Goal: Information Seeking & Learning: Learn about a topic

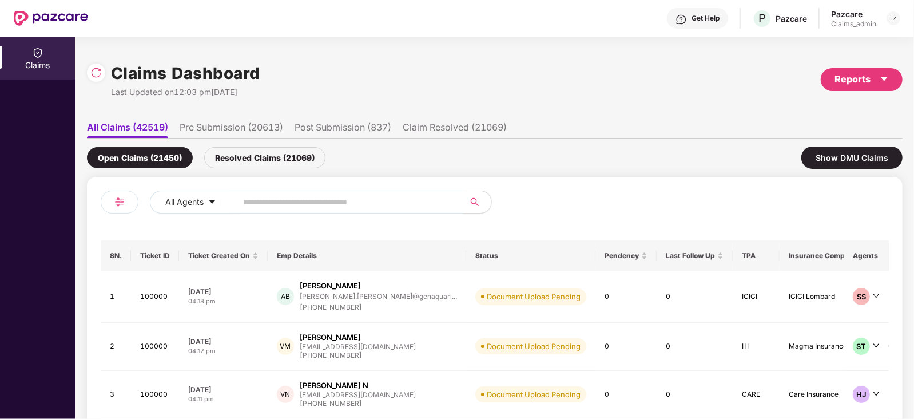
scroll to position [42, 0]
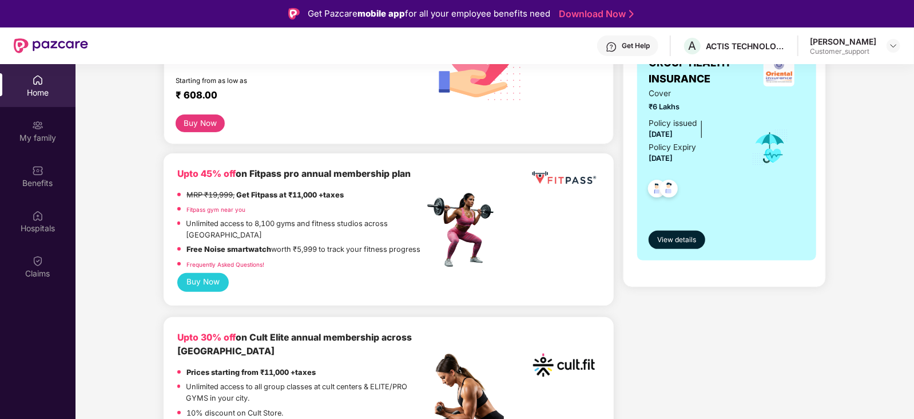
scroll to position [235, 0]
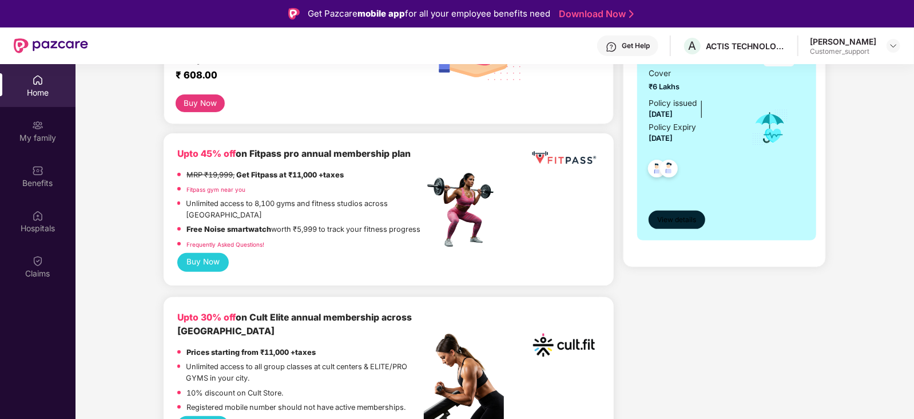
click at [676, 212] on button "View details" at bounding box center [676, 219] width 57 height 18
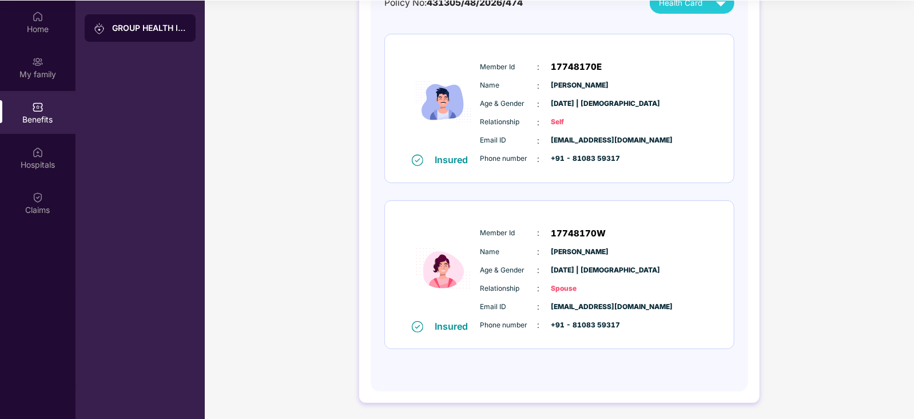
scroll to position [0, 0]
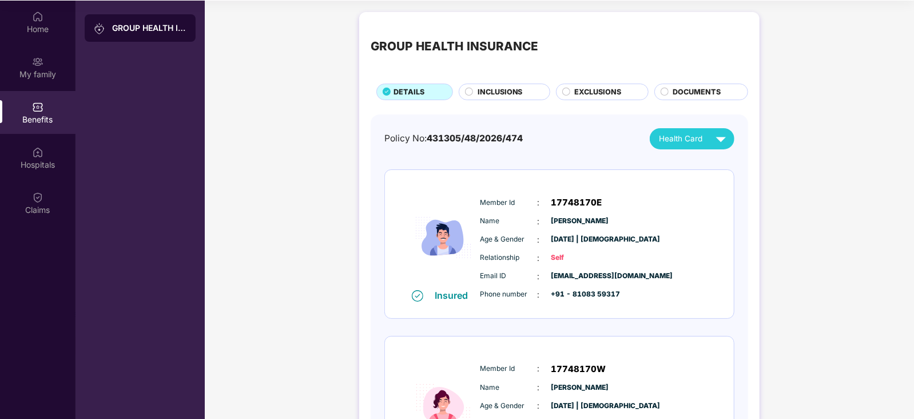
click at [497, 95] on span "INCLUSIONS" at bounding box center [499, 91] width 45 height 11
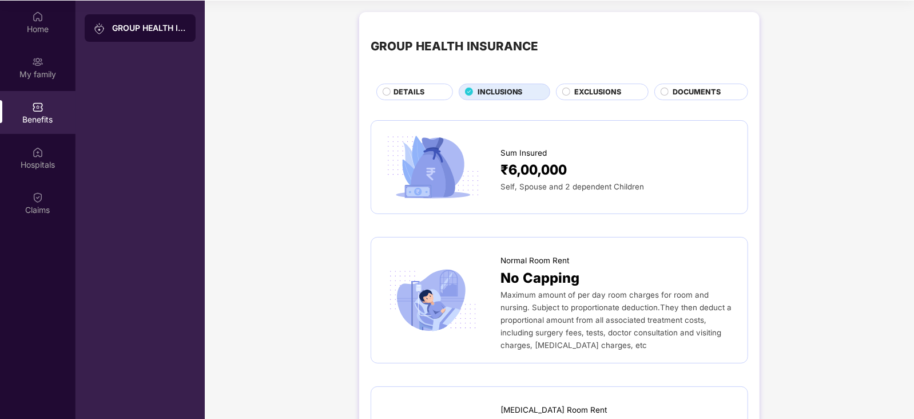
click at [590, 93] on span "EXCLUSIONS" at bounding box center [597, 91] width 47 height 11
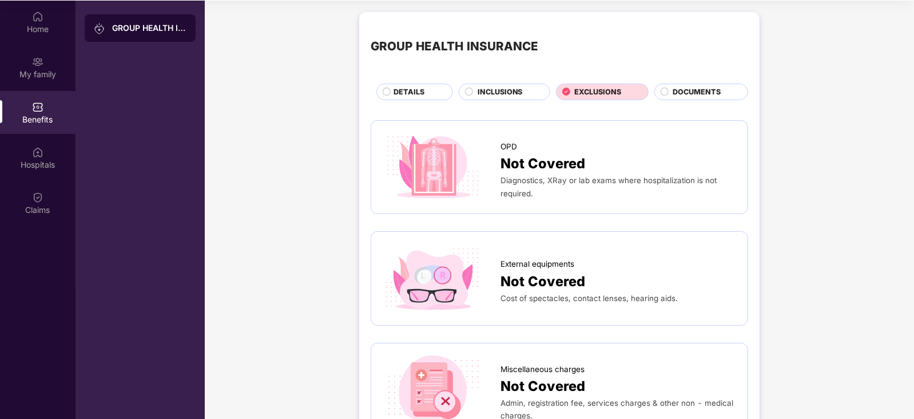
click at [672, 97] on div "DOCUMENTS" at bounding box center [704, 92] width 74 height 13
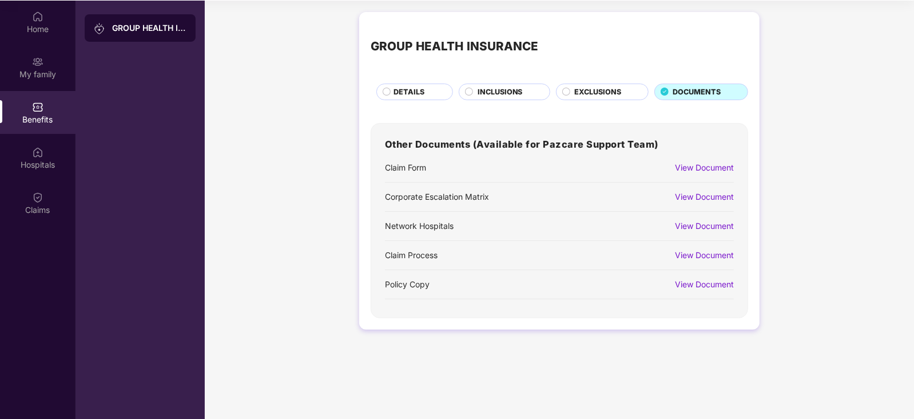
click at [425, 93] on div "DETAILS" at bounding box center [417, 92] width 59 height 13
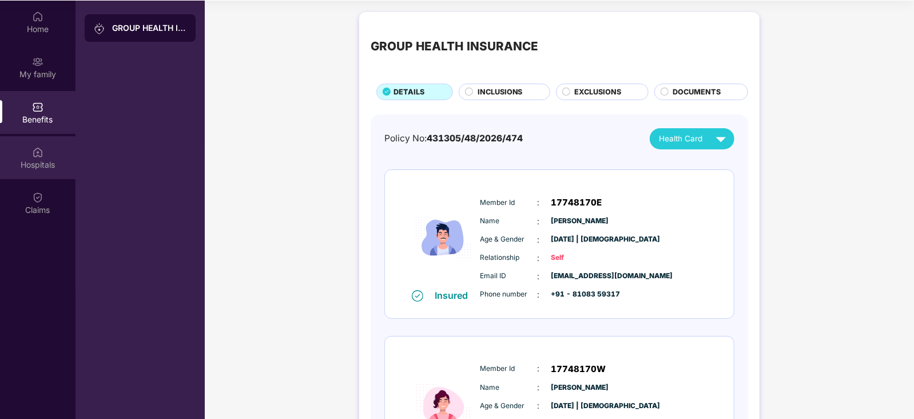
click at [40, 164] on div "Hospitals" at bounding box center [37, 164] width 75 height 11
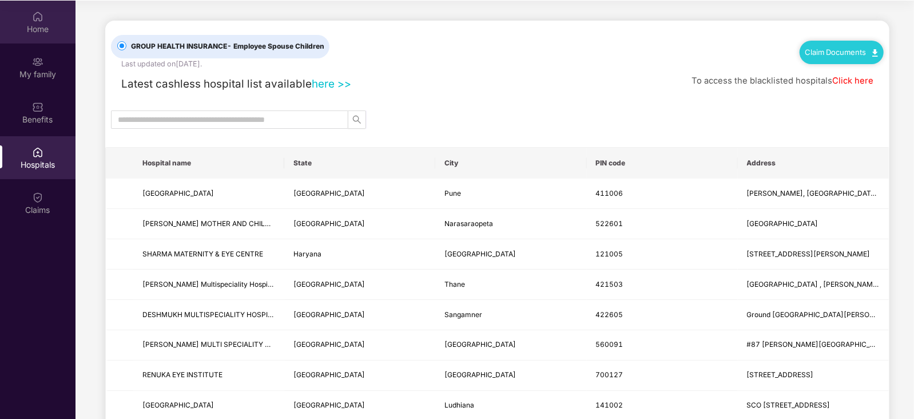
click at [37, 29] on div "Home" at bounding box center [37, 28] width 75 height 11
